Goal: Task Accomplishment & Management: Manage account settings

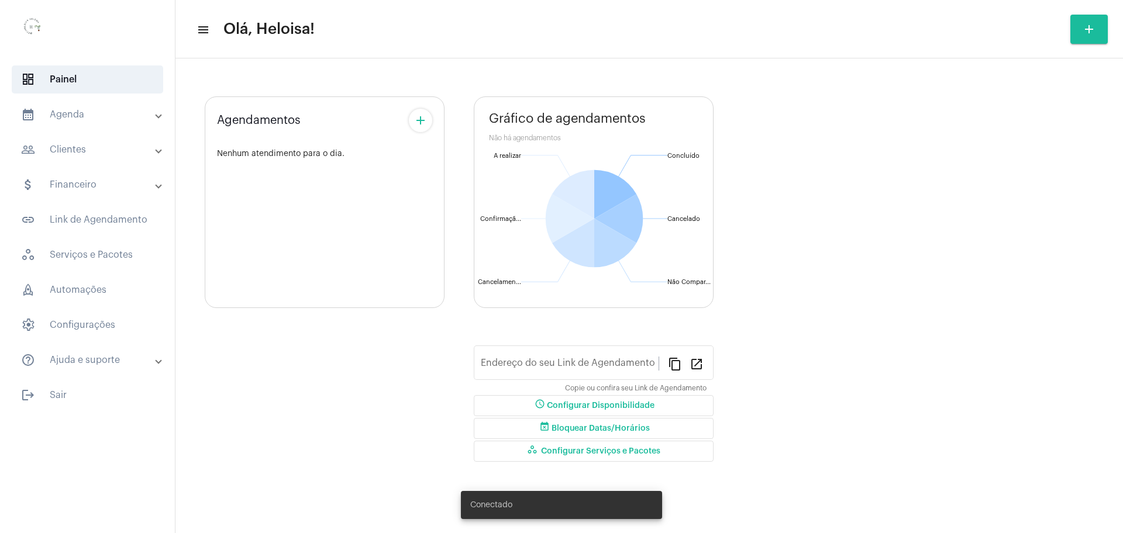
type input "[URL][DOMAIN_NAME]"
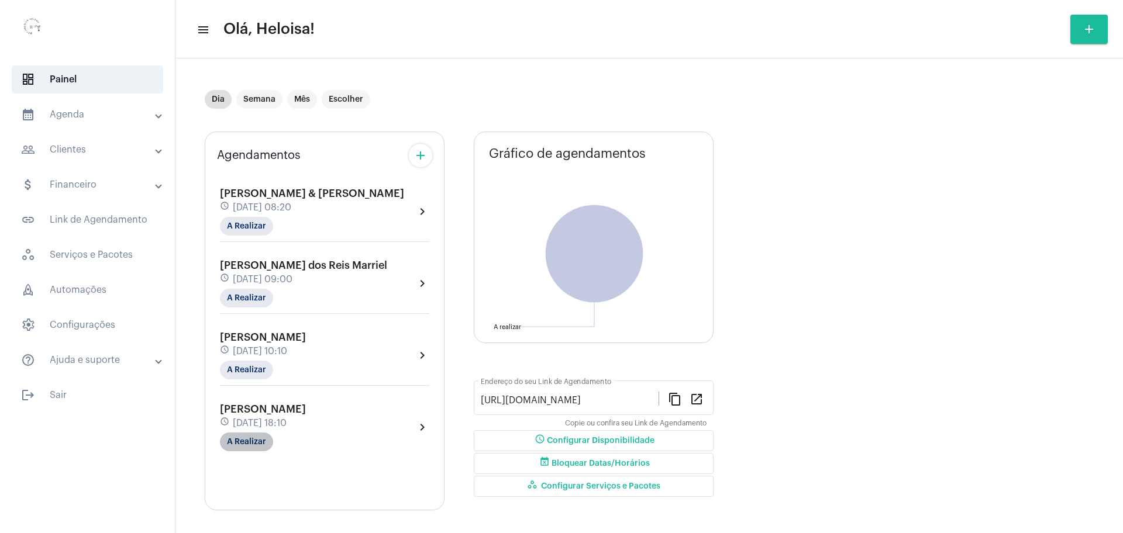
click at [248, 444] on mat-chip "A Realizar" at bounding box center [246, 442] width 53 height 19
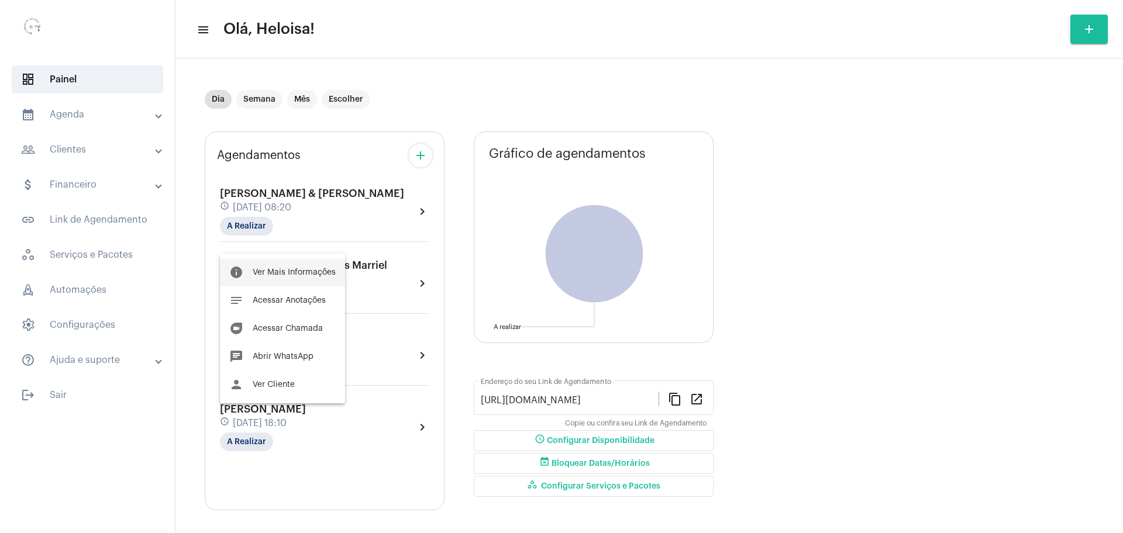
click at [267, 274] on span "Ver Mais Informações" at bounding box center [294, 272] width 83 height 8
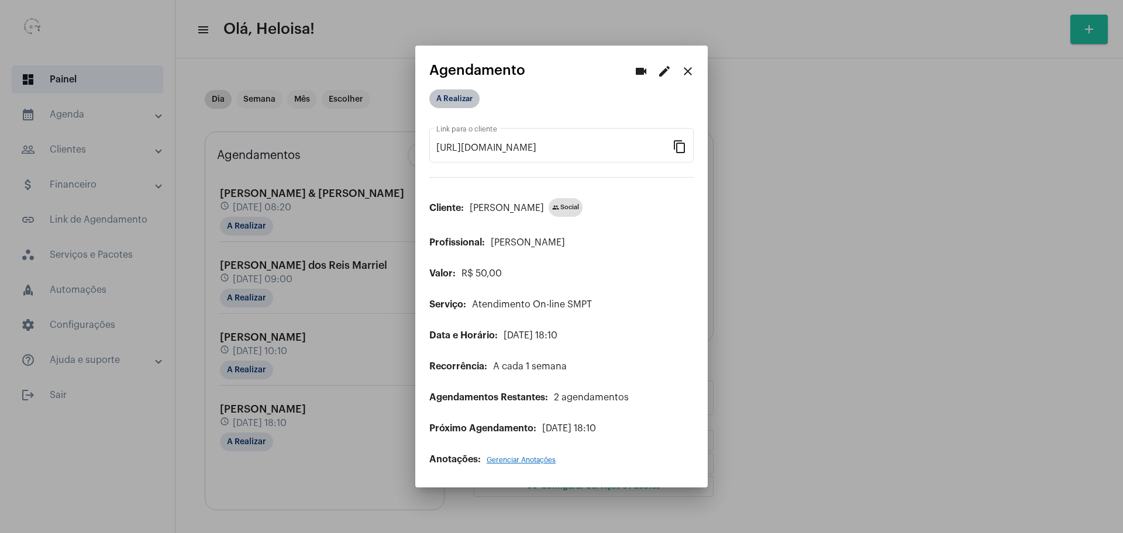
click at [458, 98] on mat-chip "A Realizar" at bounding box center [454, 98] width 50 height 19
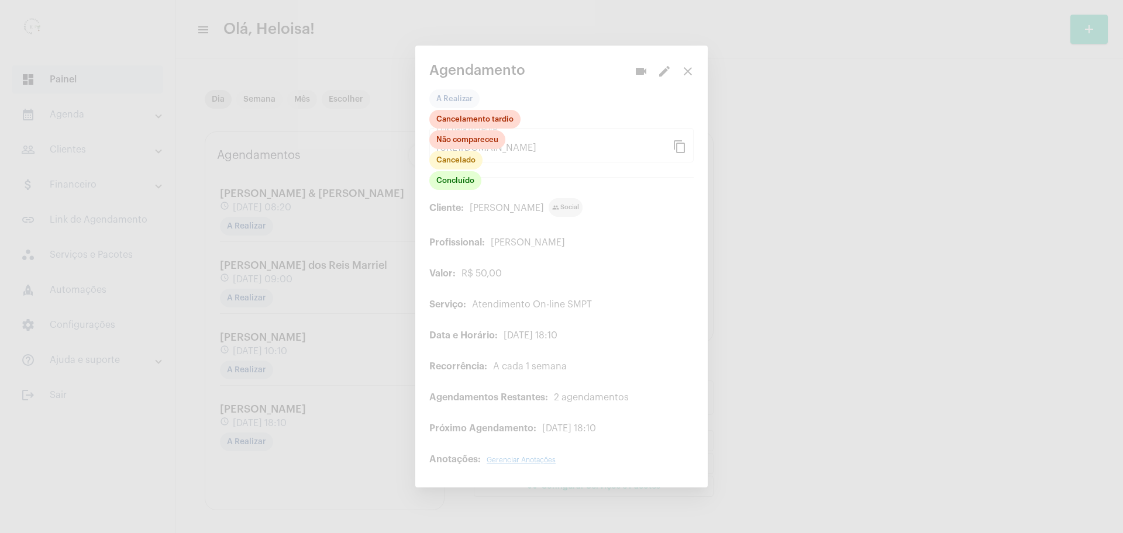
click at [939, 327] on div at bounding box center [561, 266] width 1123 height 533
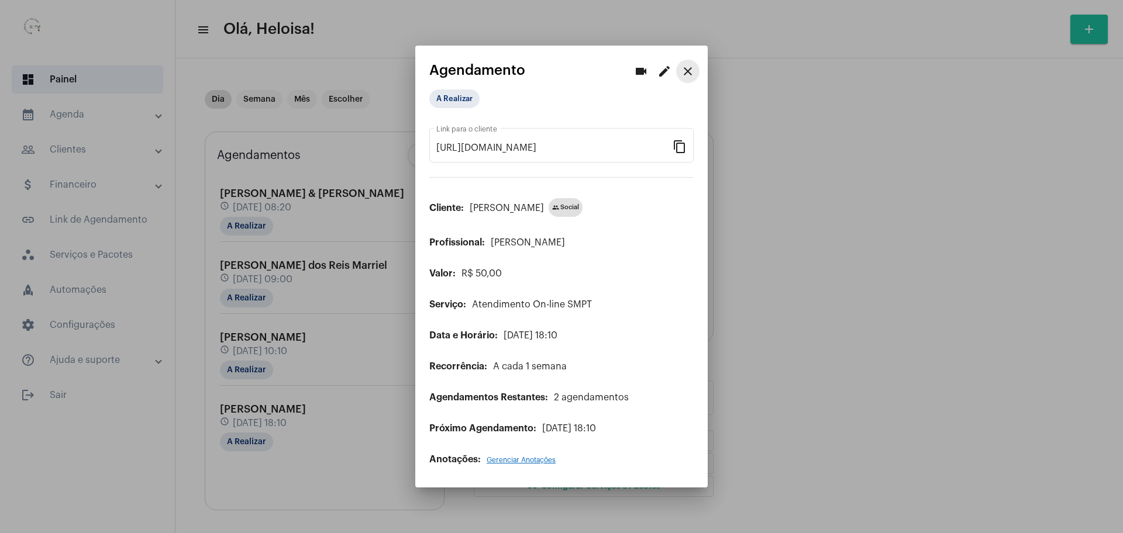
drag, startPoint x: 685, startPoint y: 68, endPoint x: 491, endPoint y: 64, distance: 194.8
click at [685, 68] on mat-icon "close" at bounding box center [688, 71] width 14 height 14
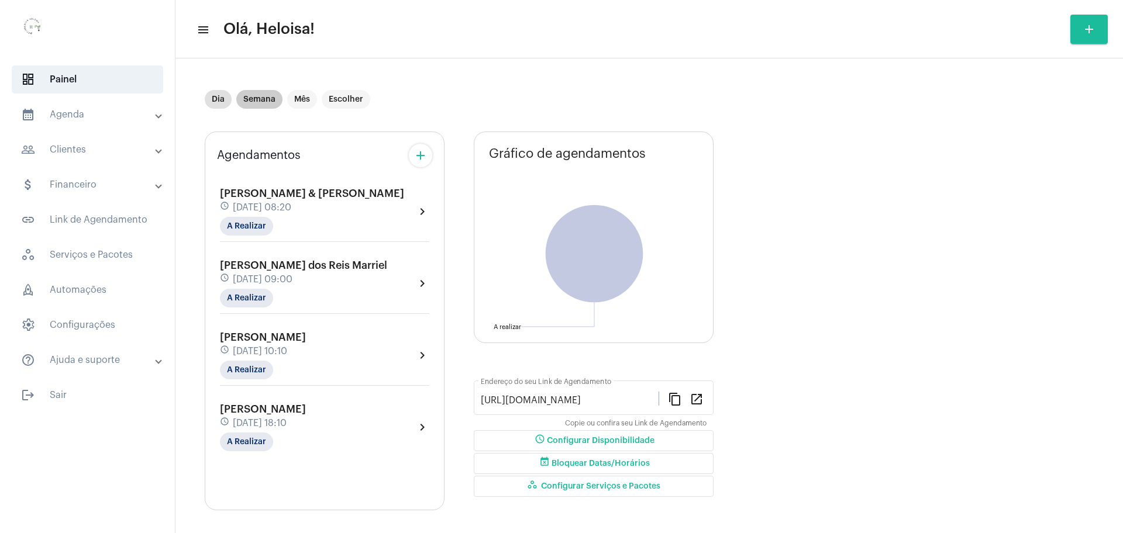
click at [254, 101] on mat-chip "Semana" at bounding box center [259, 99] width 46 height 19
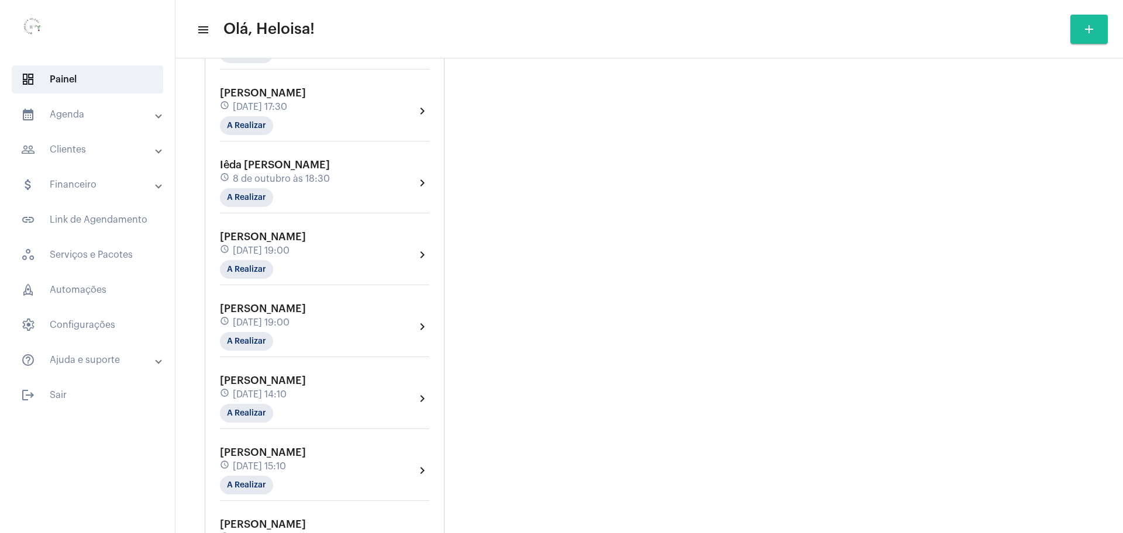
scroll to position [1399, 0]
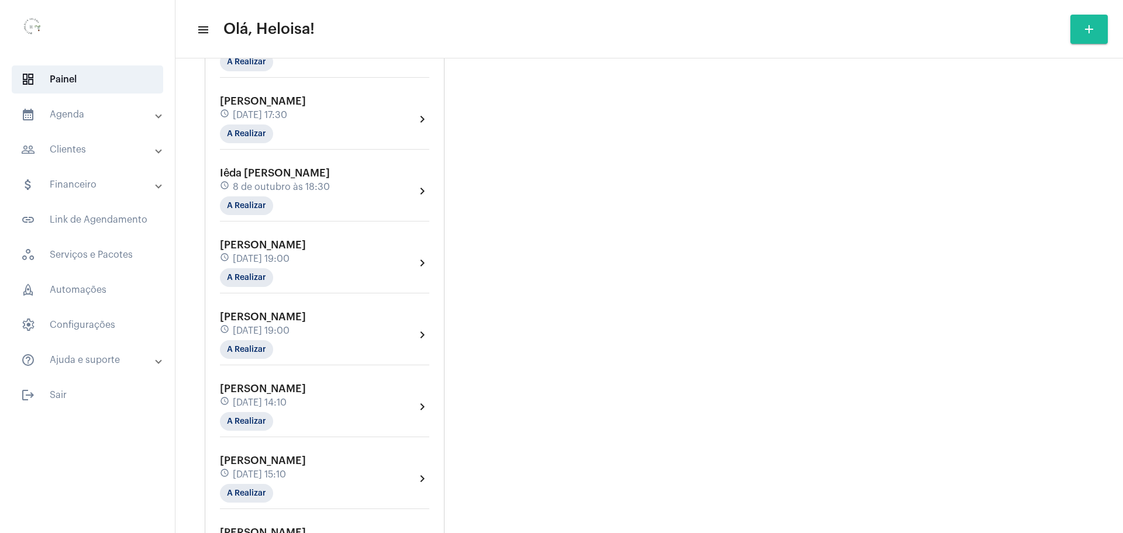
click at [279, 253] on div "schedule [DATE] 19:00" at bounding box center [263, 259] width 86 height 13
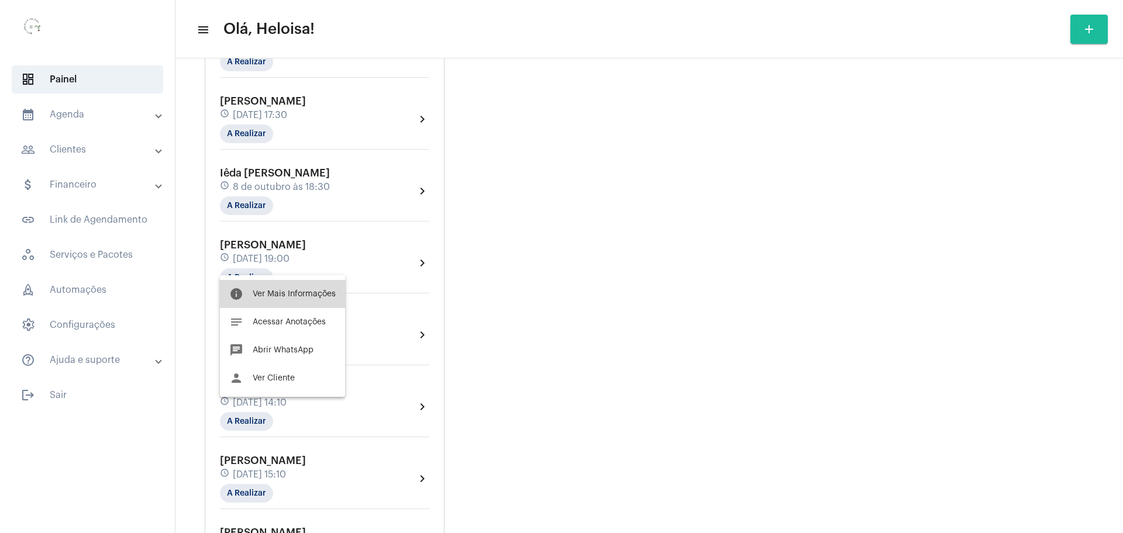
click at [289, 295] on span "Ver Mais Informações" at bounding box center [294, 294] width 83 height 8
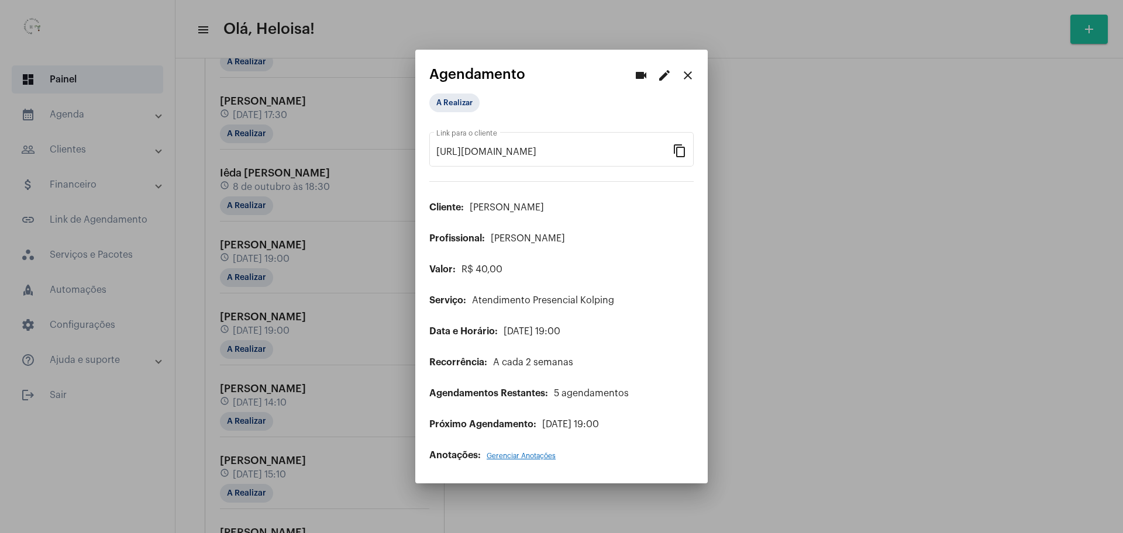
click at [666, 75] on mat-icon "edit" at bounding box center [664, 75] width 14 height 14
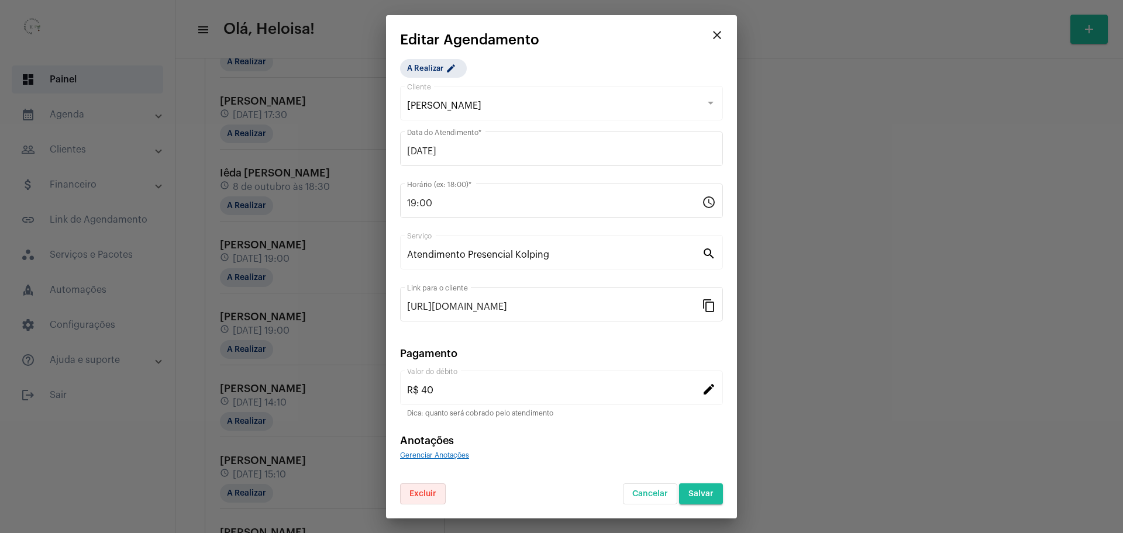
click at [421, 492] on span "Excluir" at bounding box center [422, 494] width 27 height 8
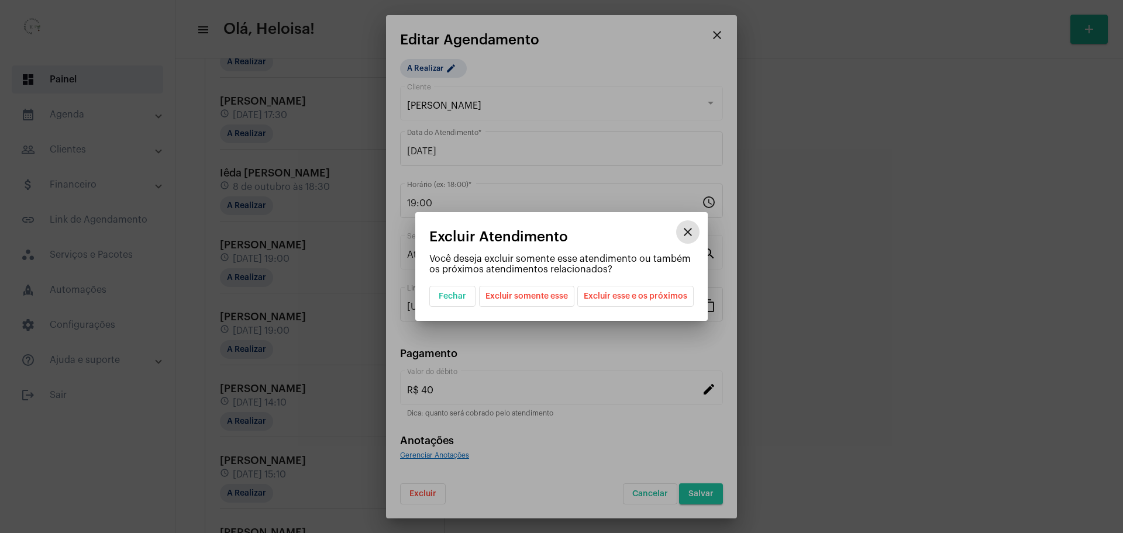
click at [648, 294] on span "Excluir esse e os próximos" at bounding box center [636, 297] width 104 height 20
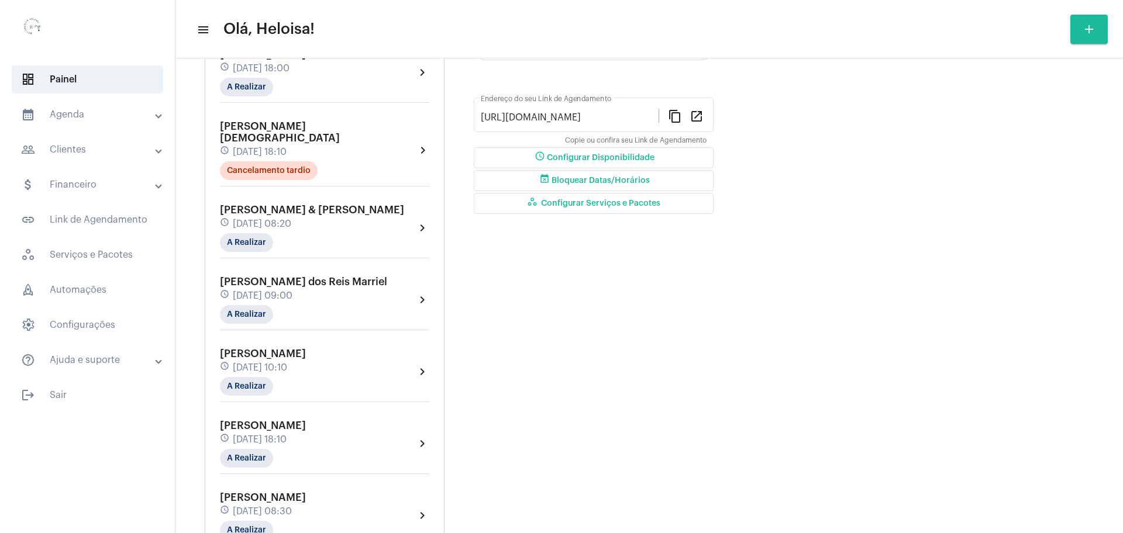
scroll to position [73, 0]
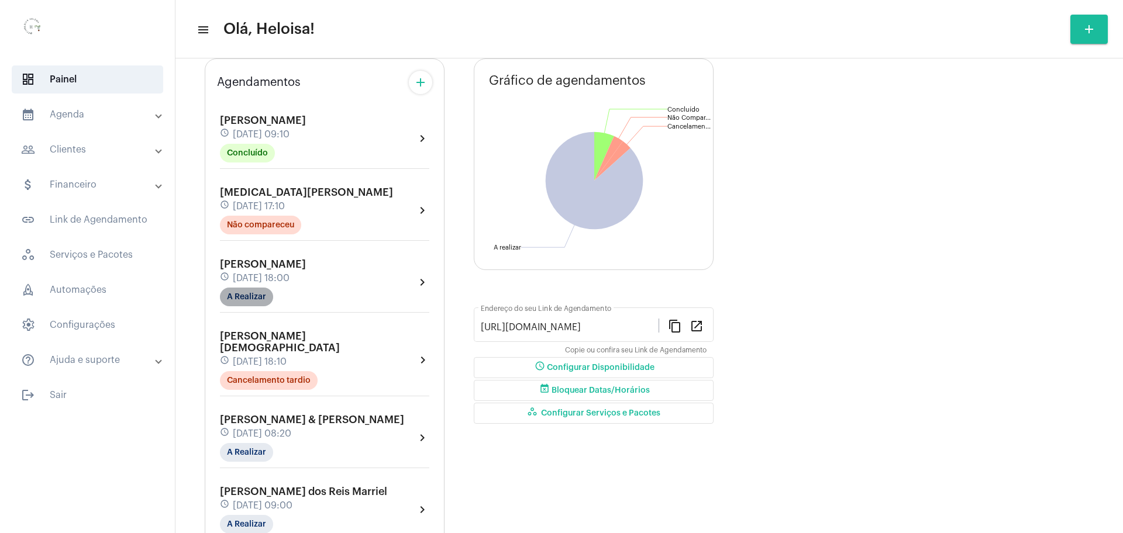
click at [240, 301] on mat-chip "A Realizar" at bounding box center [246, 297] width 53 height 19
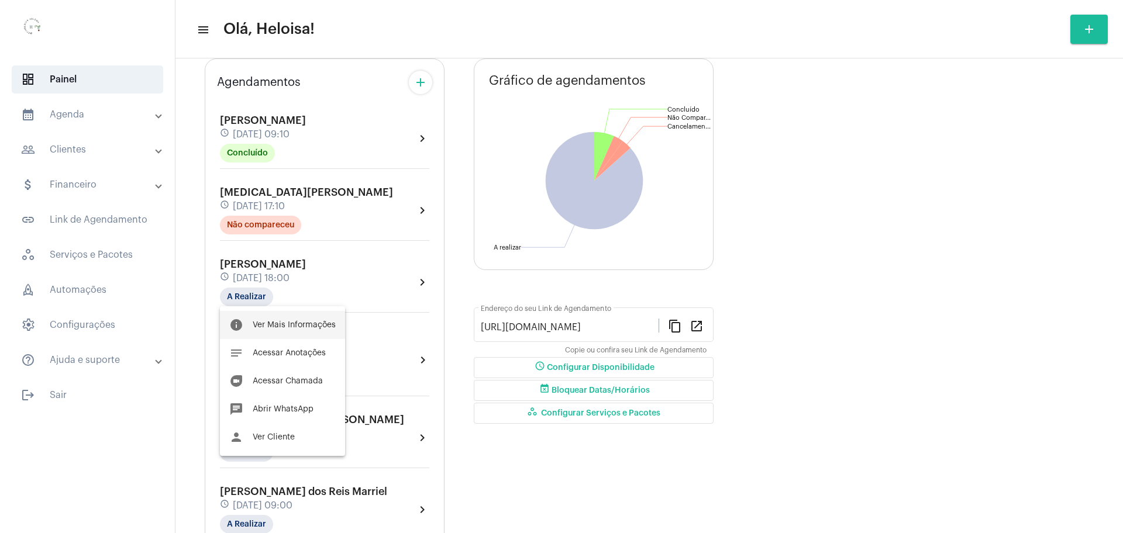
click at [287, 326] on span "Ver Mais Informações" at bounding box center [294, 325] width 83 height 8
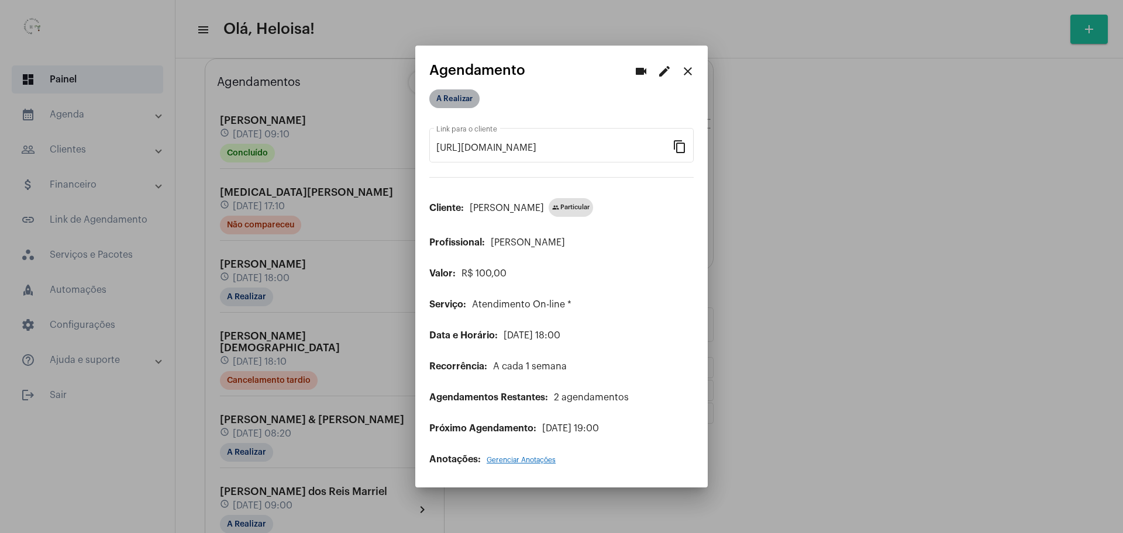
click at [454, 103] on mat-chip "A Realizar" at bounding box center [454, 98] width 50 height 19
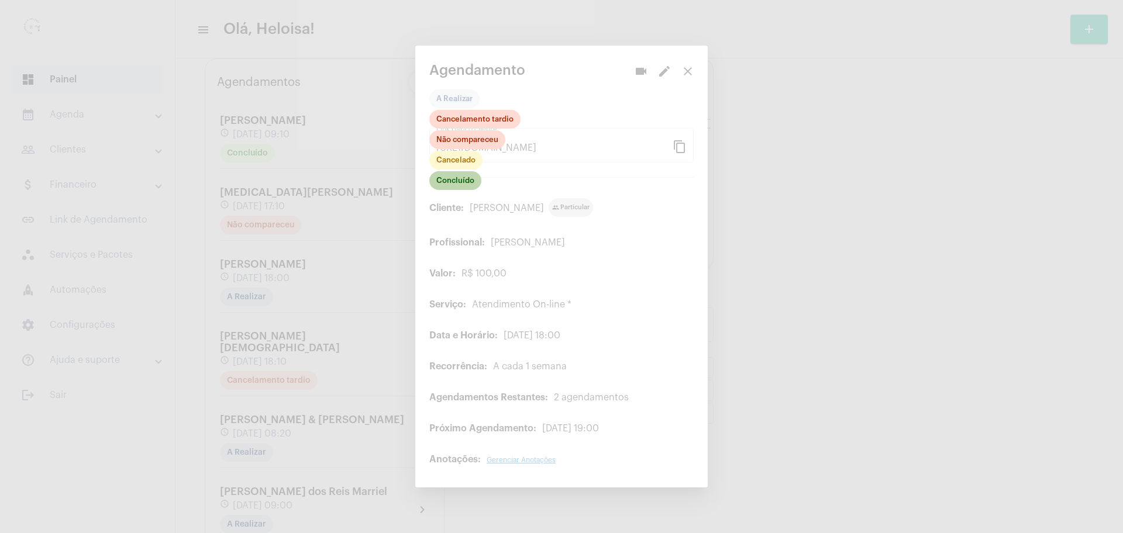
click at [463, 176] on mat-chip "Concluído" at bounding box center [455, 180] width 52 height 19
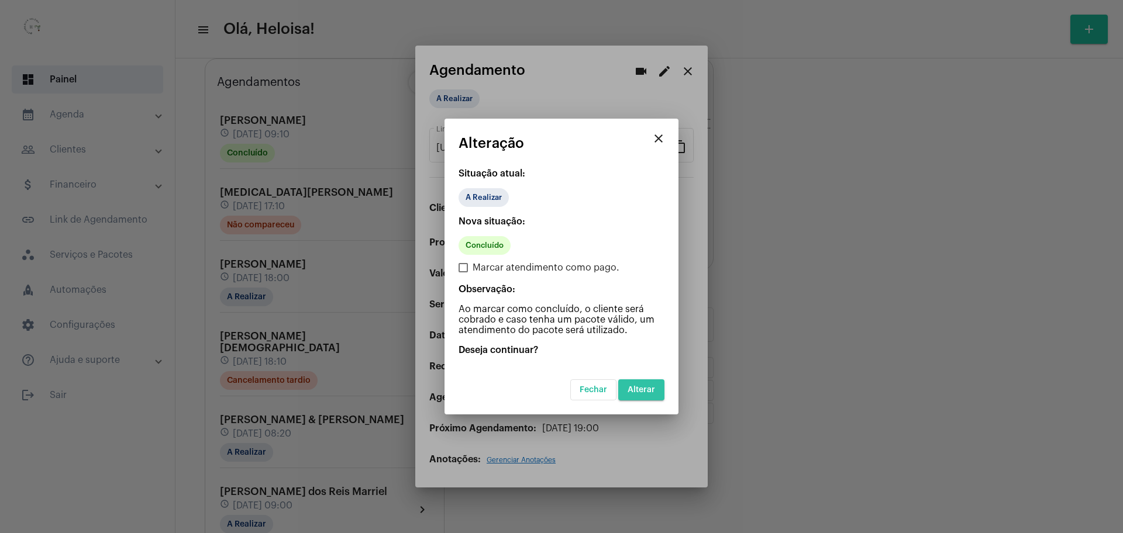
click at [648, 392] on span "Alterar" at bounding box center [640, 390] width 27 height 8
